Goal: Information Seeking & Learning: Find specific fact

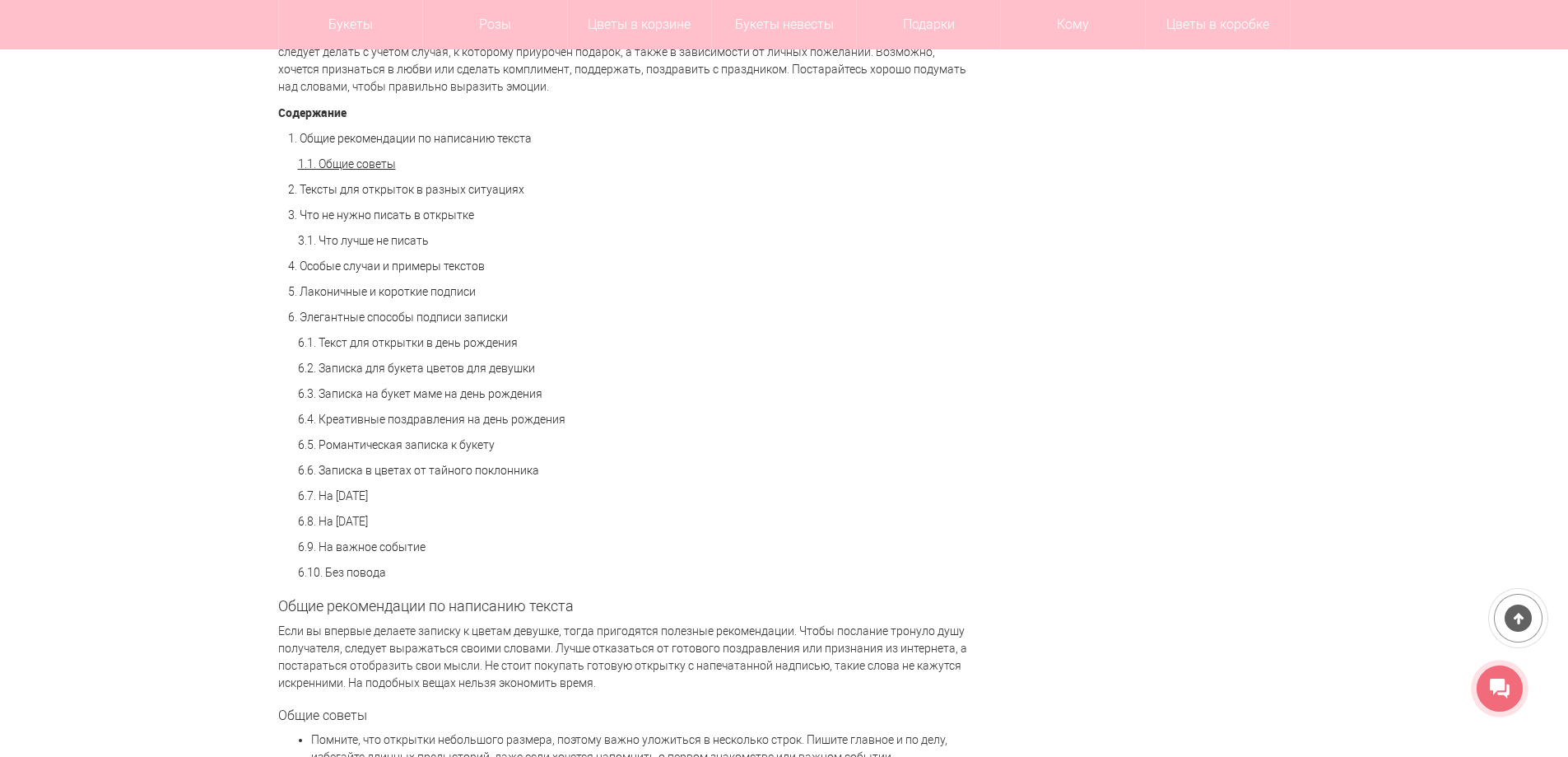
scroll to position [1235, 0]
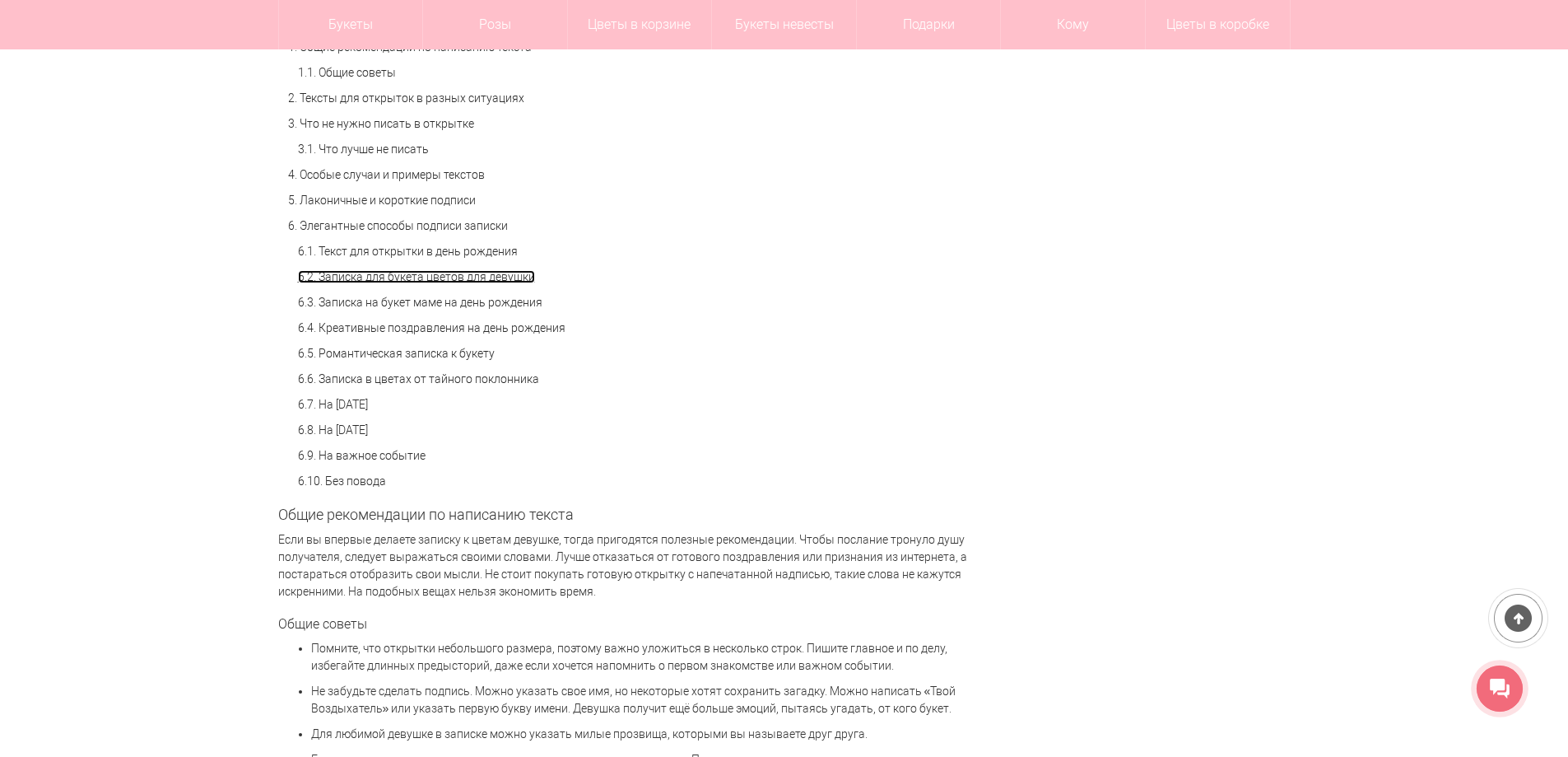
click at [375, 281] on link "6.2. Записка для букета цветов для девушки" at bounding box center [416, 276] width 237 height 13
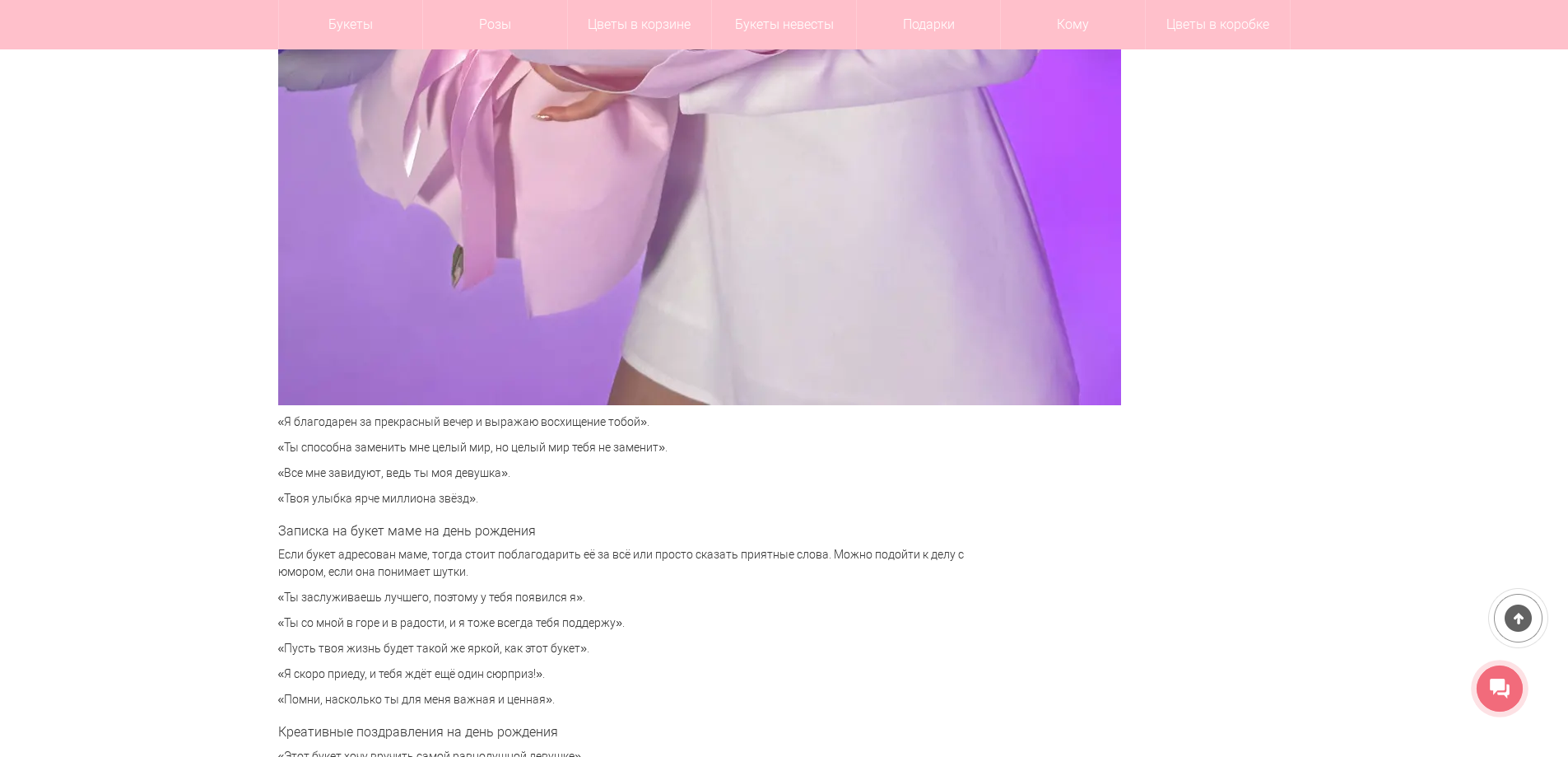
scroll to position [5061, 0]
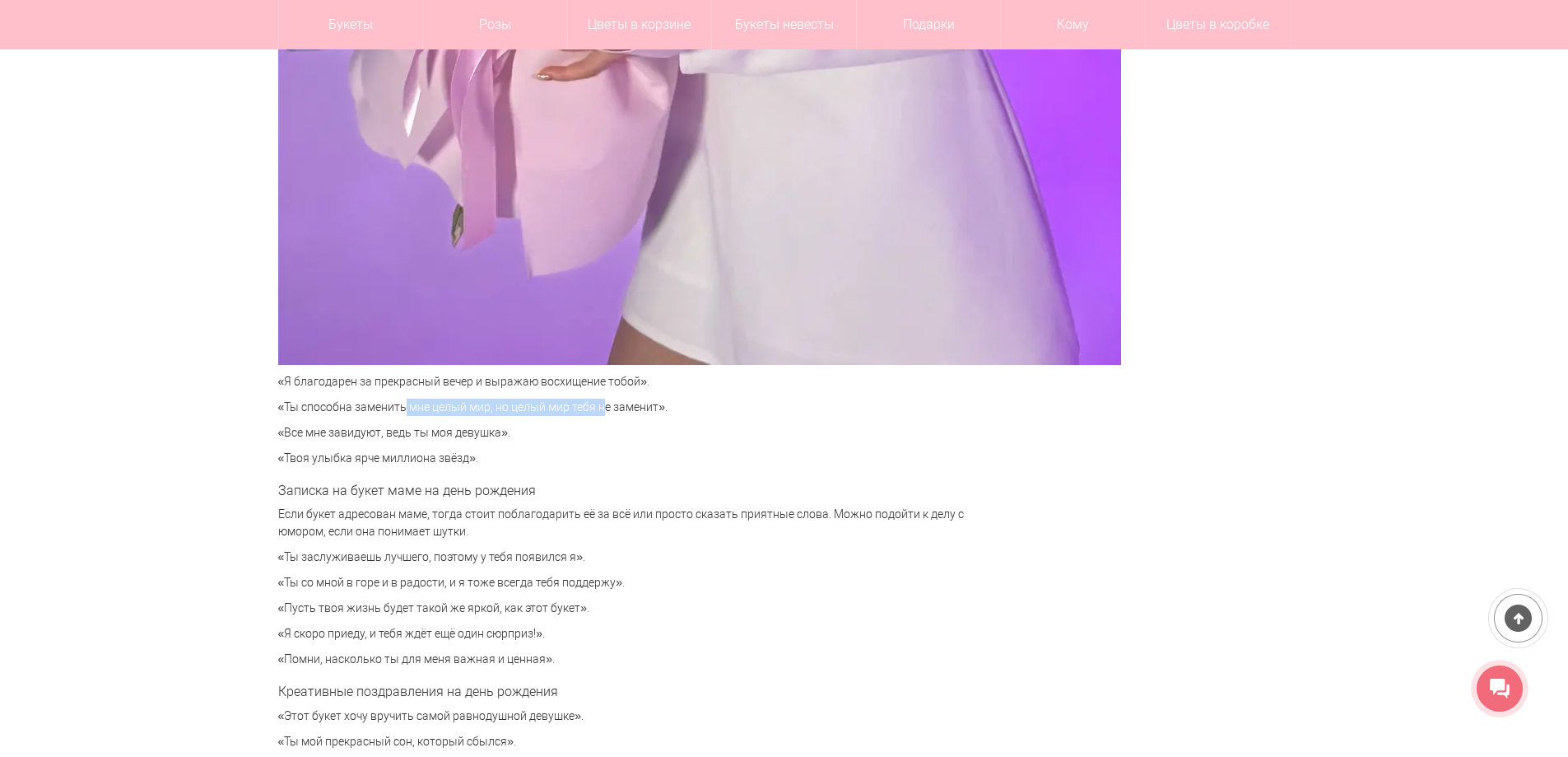
drag, startPoint x: 392, startPoint y: 404, endPoint x: 588, endPoint y: 404, distance: 196.0
click at [588, 404] on p "«Ты способна заменить мне целый мир, но целый мир тебя не заменит»." at bounding box center [628, 407] width 700 height 17
drag, startPoint x: 289, startPoint y: 433, endPoint x: 452, endPoint y: 424, distance: 163.2
click at [452, 424] on p "«Все мне завидуют, ведь ты моя девушка»." at bounding box center [628, 433] width 700 height 17
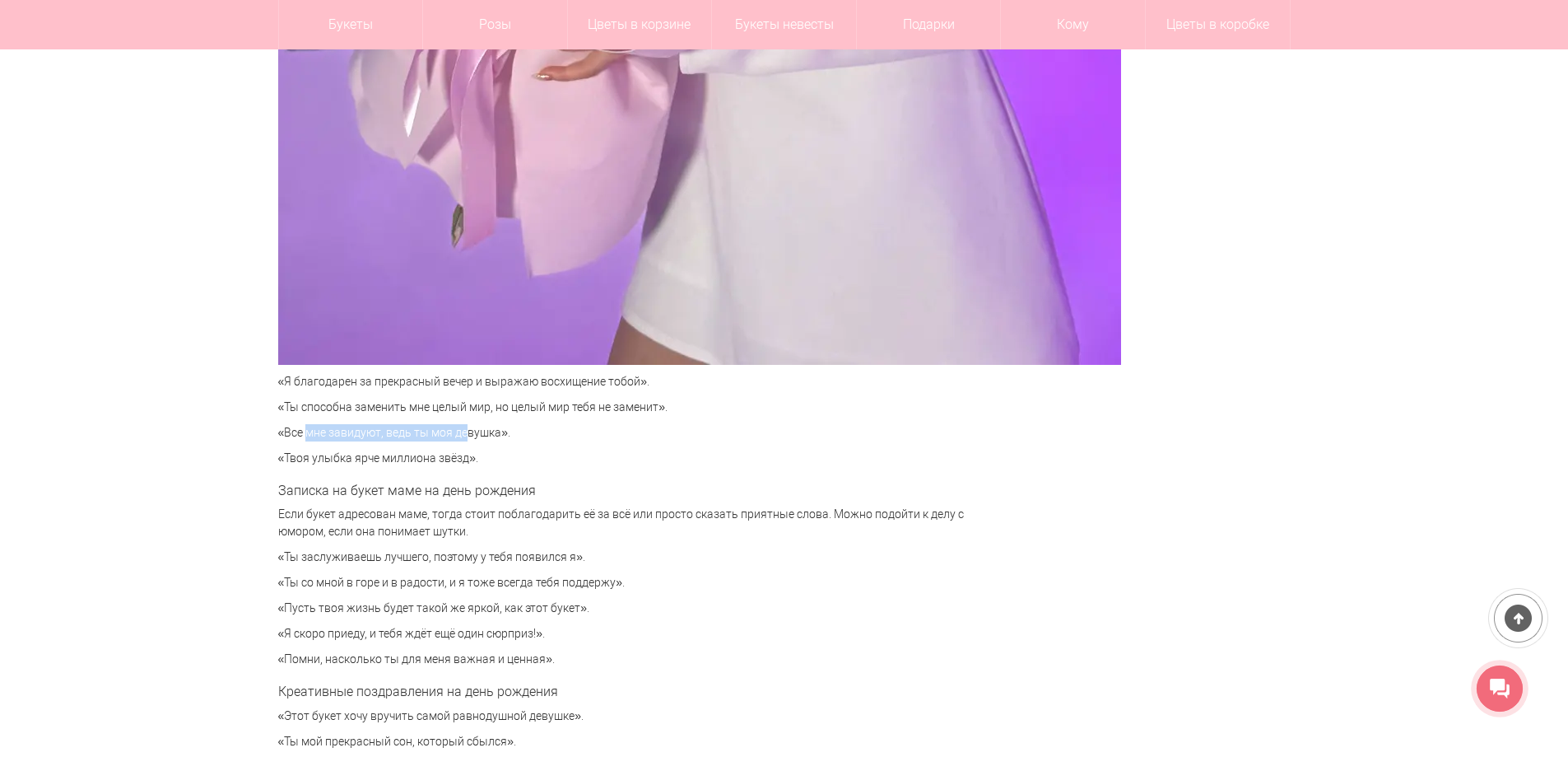
drag, startPoint x: 282, startPoint y: 459, endPoint x: 461, endPoint y: 459, distance: 179.0
click at [461, 459] on p "«Твоя улыбка ярче миллиона звёзд»." at bounding box center [628, 458] width 700 height 17
drag, startPoint x: 284, startPoint y: 495, endPoint x: 481, endPoint y: 486, distance: 197.2
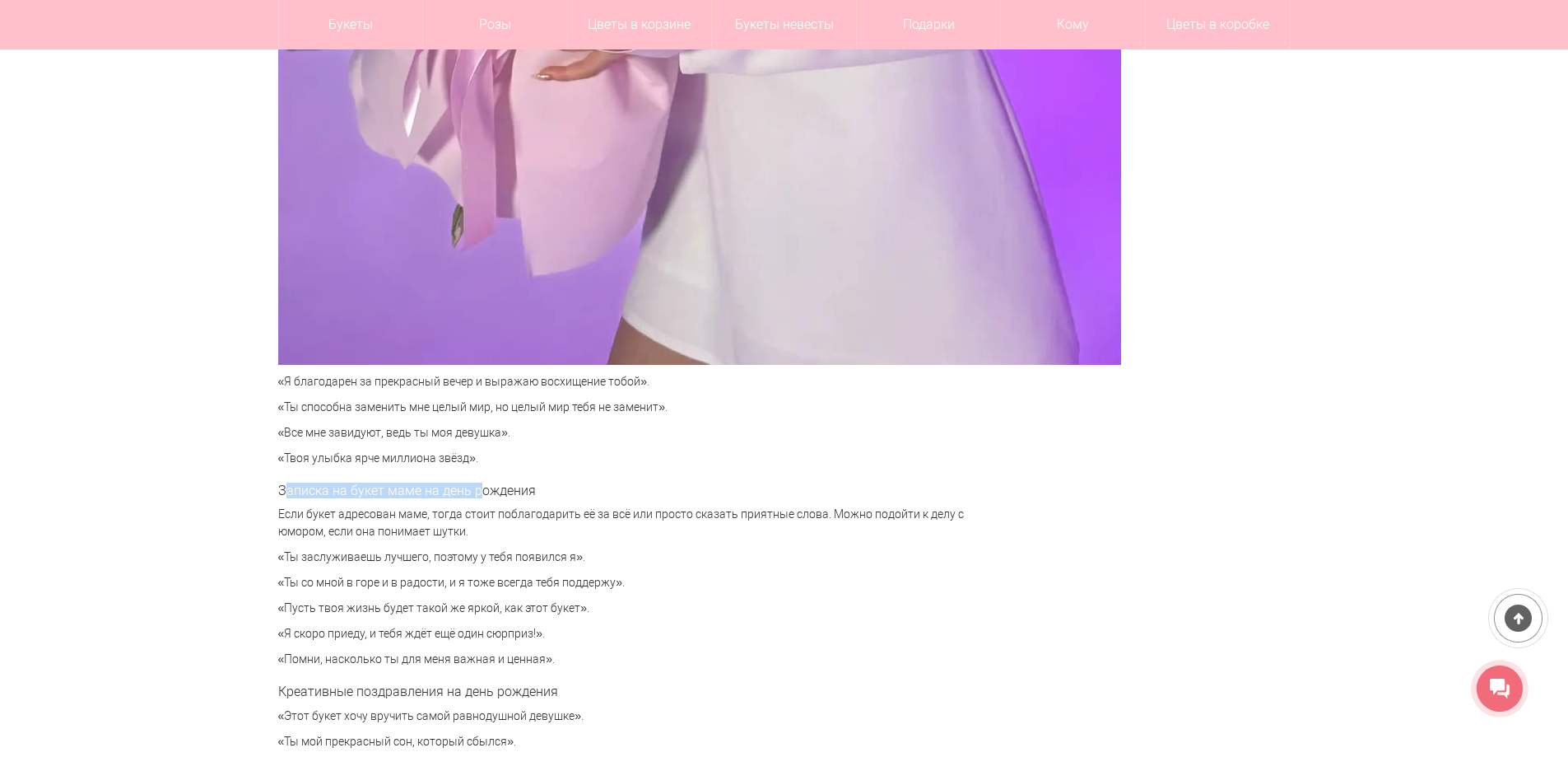
click at [481, 486] on h3 "Записка на букет маме на день рождения" at bounding box center [628, 491] width 700 height 15
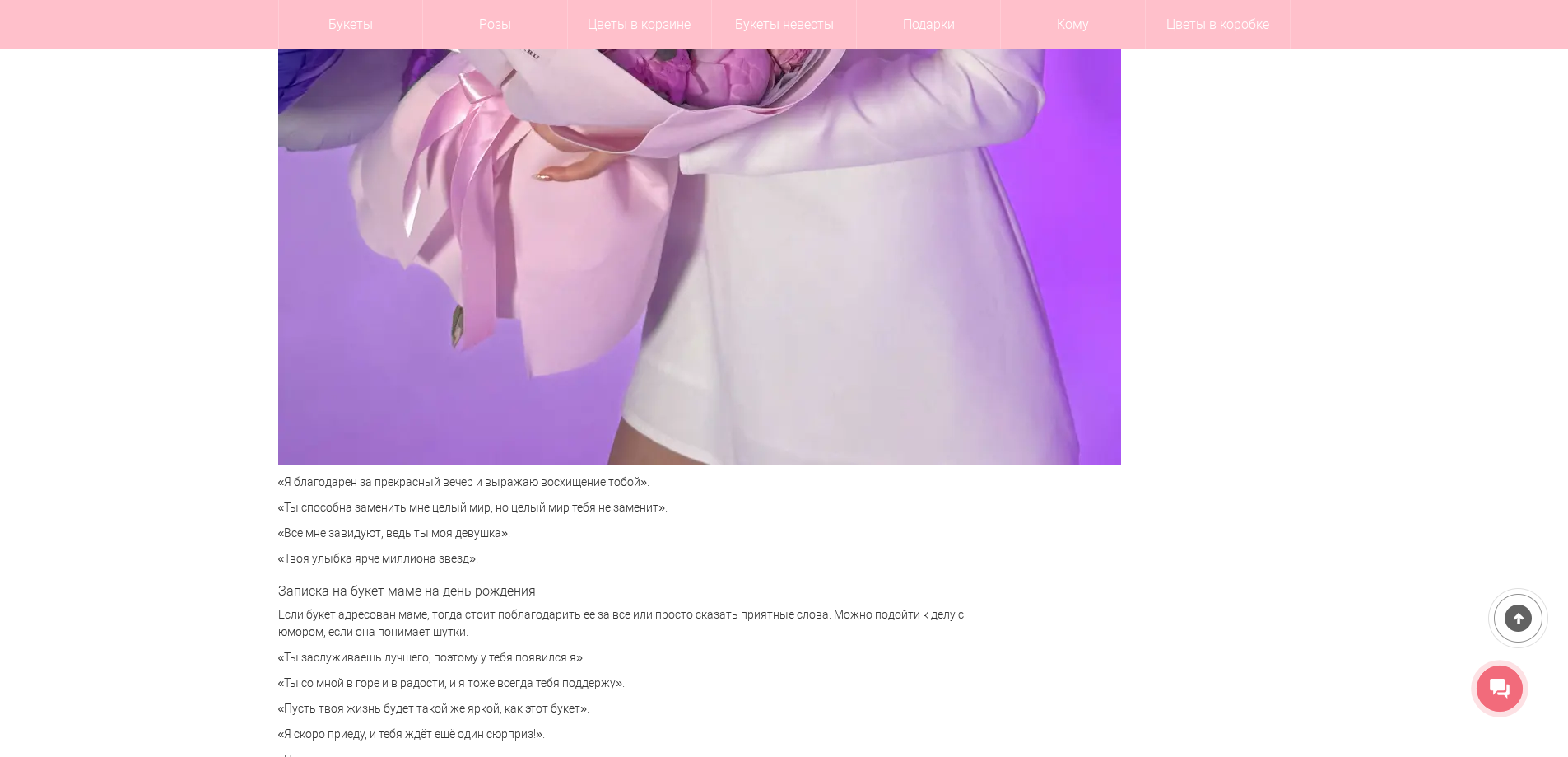
scroll to position [4979, 0]
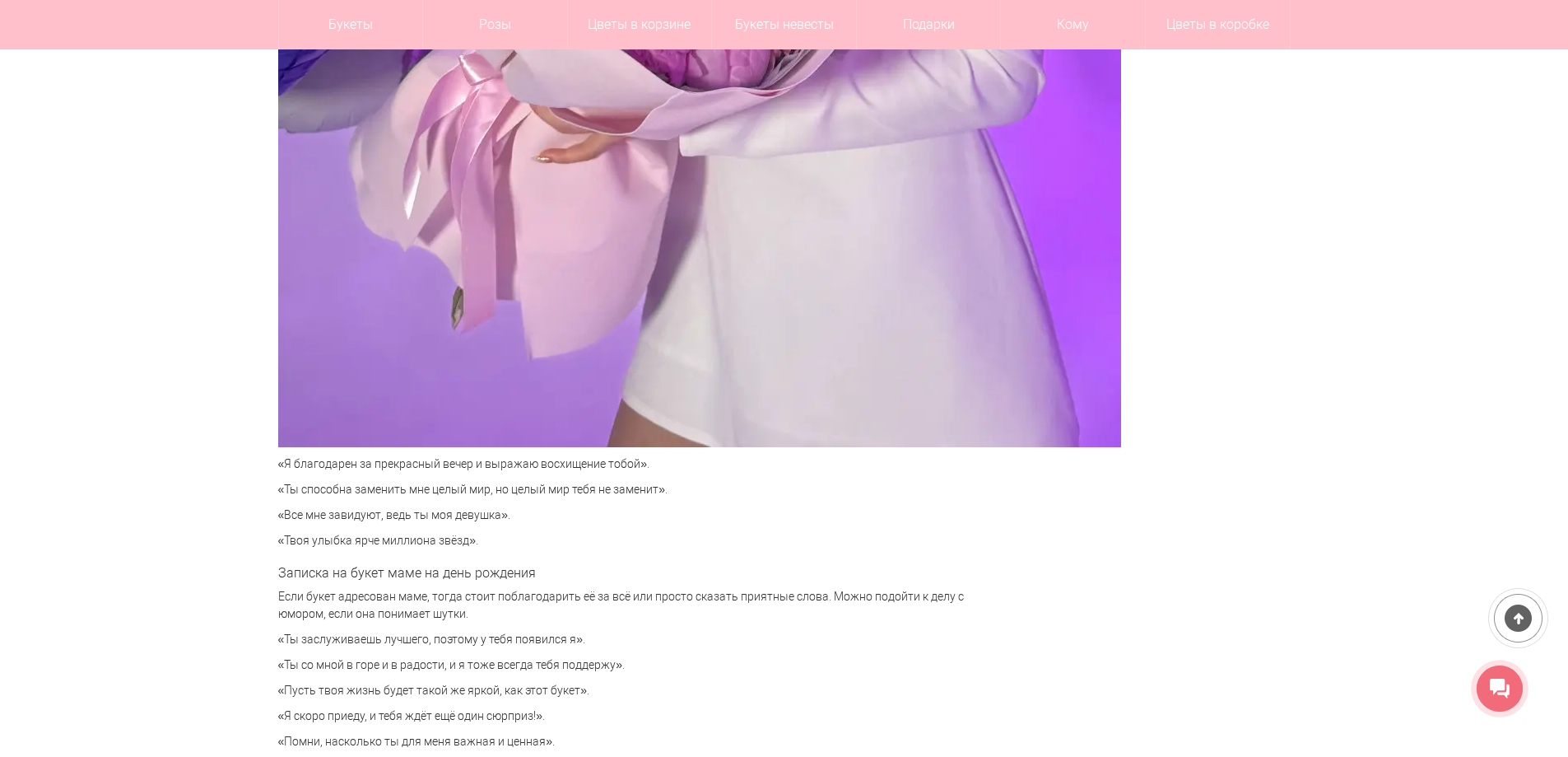
drag, startPoint x: 303, startPoint y: 540, endPoint x: 503, endPoint y: 543, distance: 200.0
click at [503, 543] on p "«Твоя улыбка ярче миллиона звёзд»." at bounding box center [628, 540] width 700 height 17
drag, startPoint x: 289, startPoint y: 521, endPoint x: 509, endPoint y: 513, distance: 220.1
click at [509, 513] on p "«Все мне завидуют, ведь ты моя девушка»." at bounding box center [628, 514] width 700 height 17
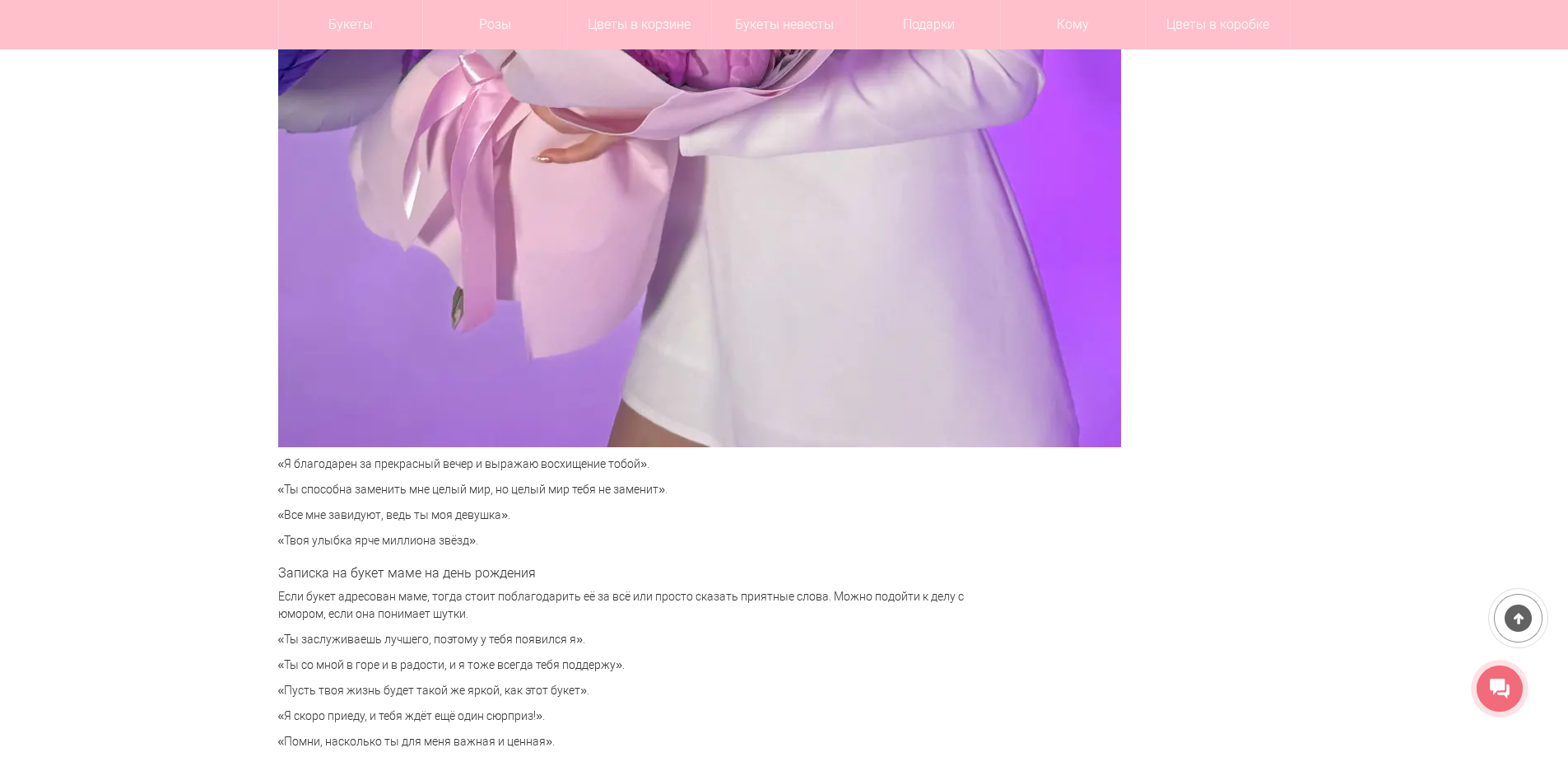
click at [509, 513] on p "«Все мне завидуют, ведь ты моя девушка»." at bounding box center [628, 514] width 700 height 17
drag, startPoint x: 302, startPoint y: 493, endPoint x: 565, endPoint y: 488, distance: 263.0
click at [565, 488] on p "«Ты способна заменить мне целый мир, но целый мир тебя не заменит»." at bounding box center [628, 489] width 700 height 17
drag, startPoint x: 306, startPoint y: 491, endPoint x: 503, endPoint y: 486, distance: 197.1
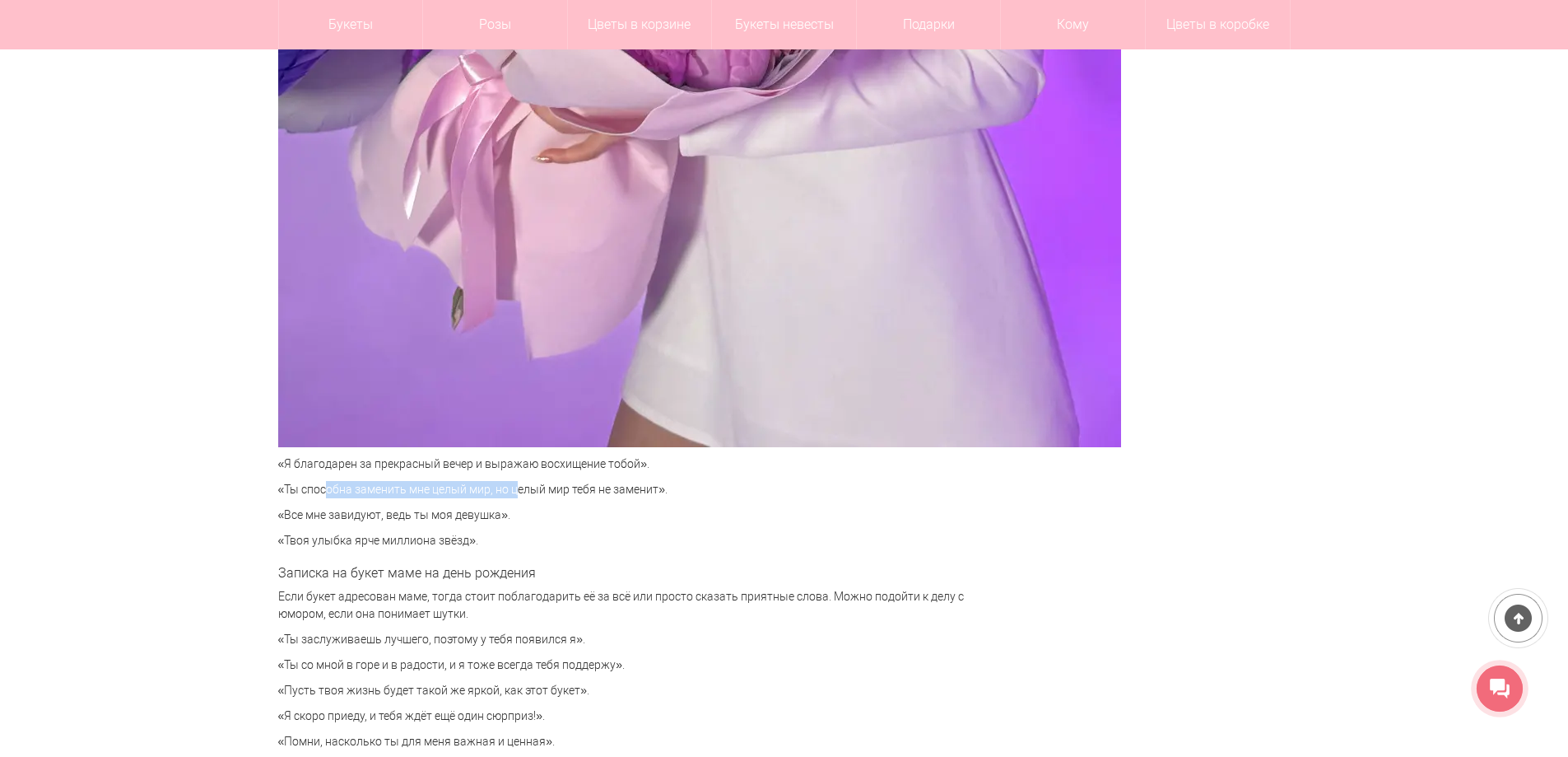
click at [503, 486] on p "«Ты способна заменить мне целый мир, но целый мир тебя не заменит»." at bounding box center [628, 489] width 700 height 17
drag, startPoint x: 292, startPoint y: 493, endPoint x: 481, endPoint y: 478, distance: 189.6
click at [541, 491] on p "«Ты способна заменить мне целый мир, но целый мир тебя не заменит»." at bounding box center [628, 489] width 700 height 17
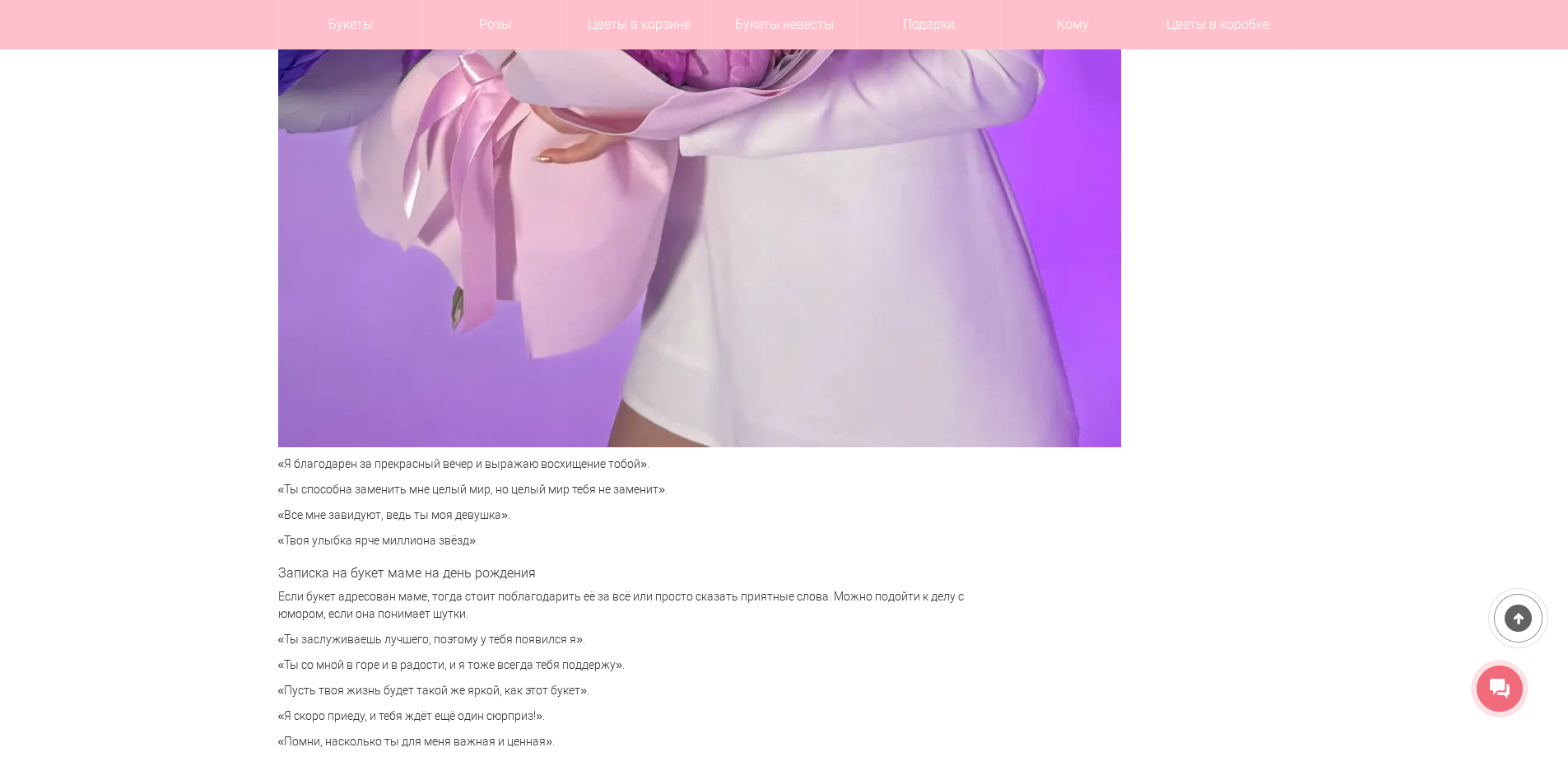
drag, startPoint x: 499, startPoint y: 498, endPoint x: 618, endPoint y: 493, distance: 119.1
click at [618, 493] on p "«Ты способна заменить мне целый мир, но целый мир тебя не заменит»." at bounding box center [628, 489] width 700 height 17
